Goal: Transaction & Acquisition: Purchase product/service

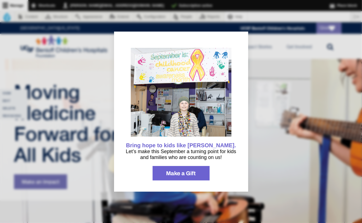
click at [183, 171] on span "Make a Gift" at bounding box center [181, 173] width 30 height 6
